Goal: Task Accomplishment & Management: Complete application form

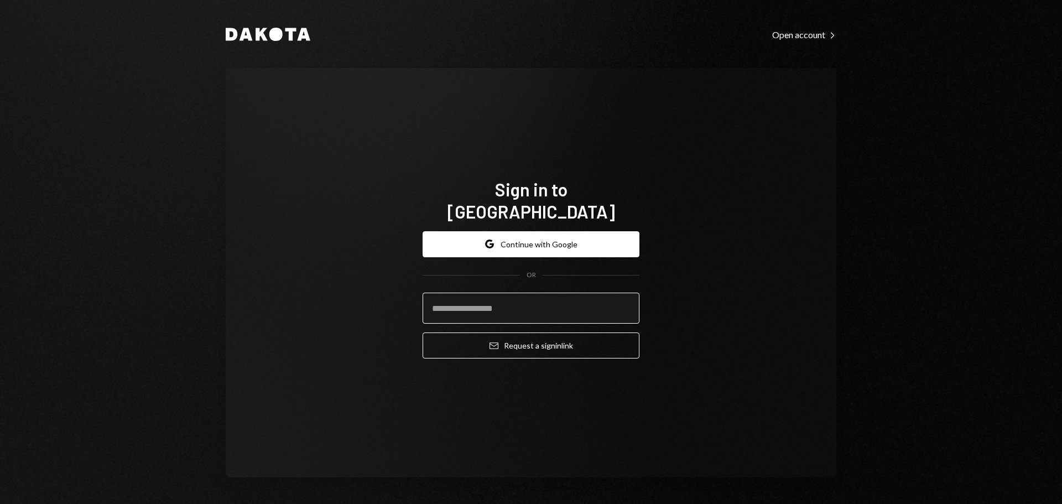
drag, startPoint x: 495, startPoint y: 321, endPoint x: 501, endPoint y: 304, distance: 17.5
click at [495, 321] on form "Google Continue with Google OR Email Request a sign in link" at bounding box center [530, 295] width 217 height 128
click at [502, 302] on input "email" at bounding box center [530, 308] width 217 height 31
click at [0, 503] on com-1password-button at bounding box center [0, 504] width 0 height 0
type input "**********"
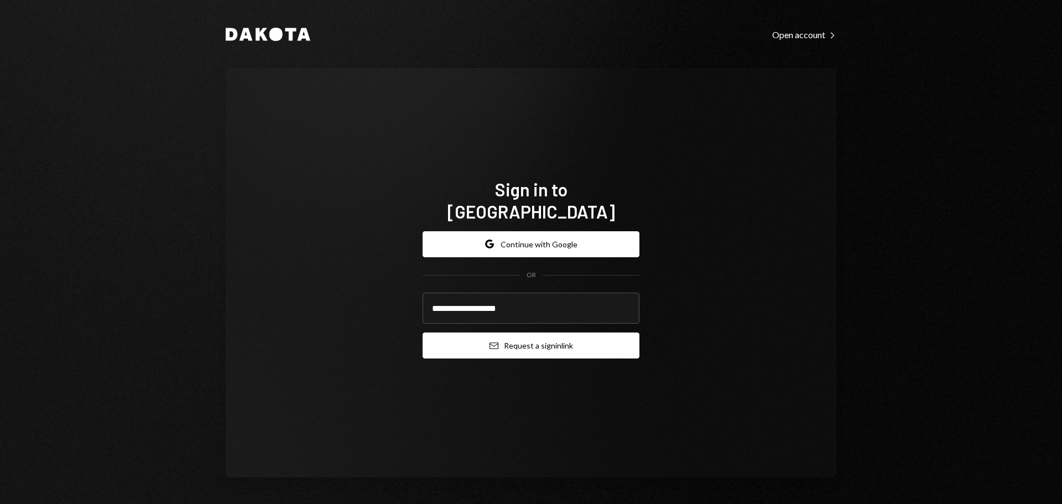
click at [507, 343] on button "Email Request a sign in link" at bounding box center [530, 345] width 217 height 26
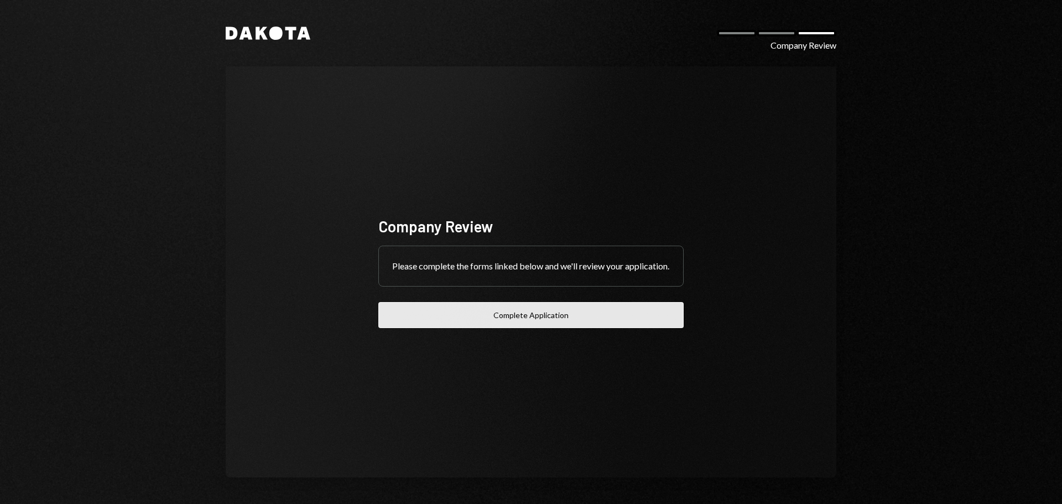
click at [642, 328] on button "Complete Application" at bounding box center [530, 315] width 305 height 26
click at [509, 327] on button "Complete Application" at bounding box center [530, 315] width 305 height 26
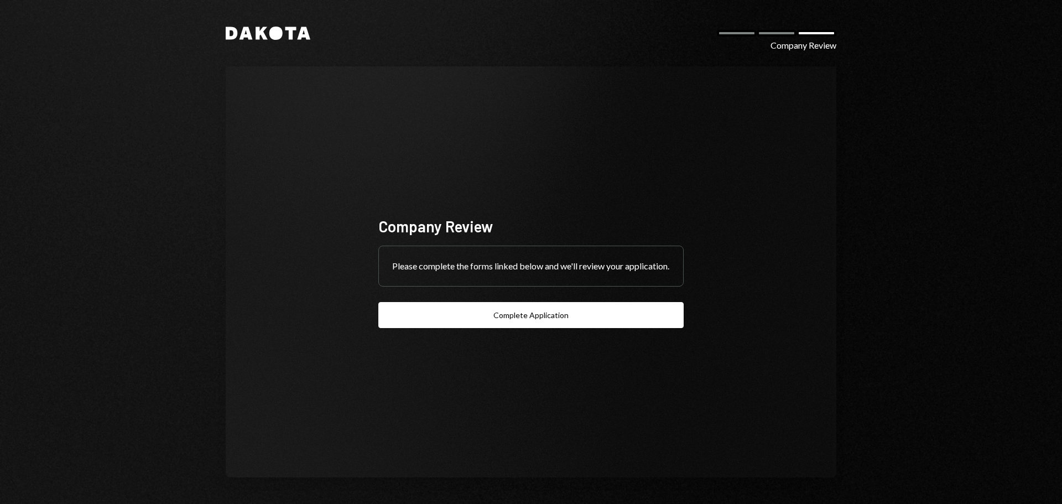
click at [270, 207] on div "Company Review Please complete the forms linked below and we'll review your app…" at bounding box center [531, 271] width 610 height 411
click at [578, 171] on div "Company Review Please complete the forms linked below and we'll review your app…" at bounding box center [531, 271] width 332 height 201
